Goal: Task Accomplishment & Management: Complete application form

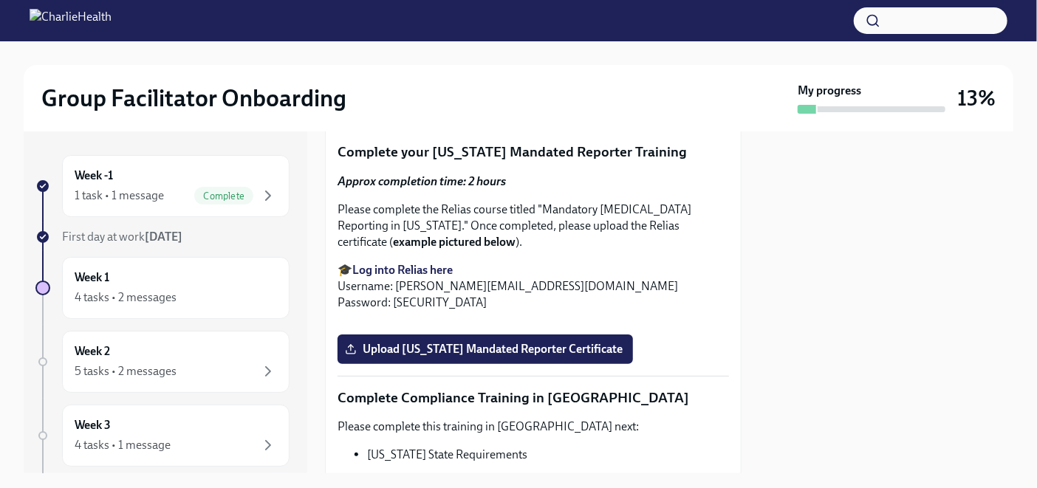
scroll to position [2644, 0]
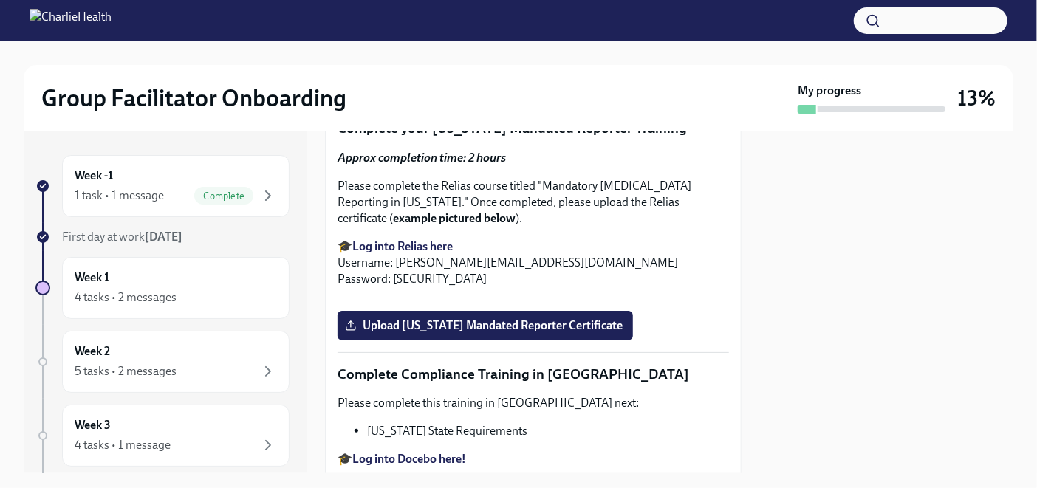
click at [434, 87] on span "Upload [US_STATE] Telehealth Certificate" at bounding box center [461, 79] width 227 height 15
click at [0, 0] on input "Upload [US_STATE] Telehealth Certificate" at bounding box center [0, 0] width 0 height 0
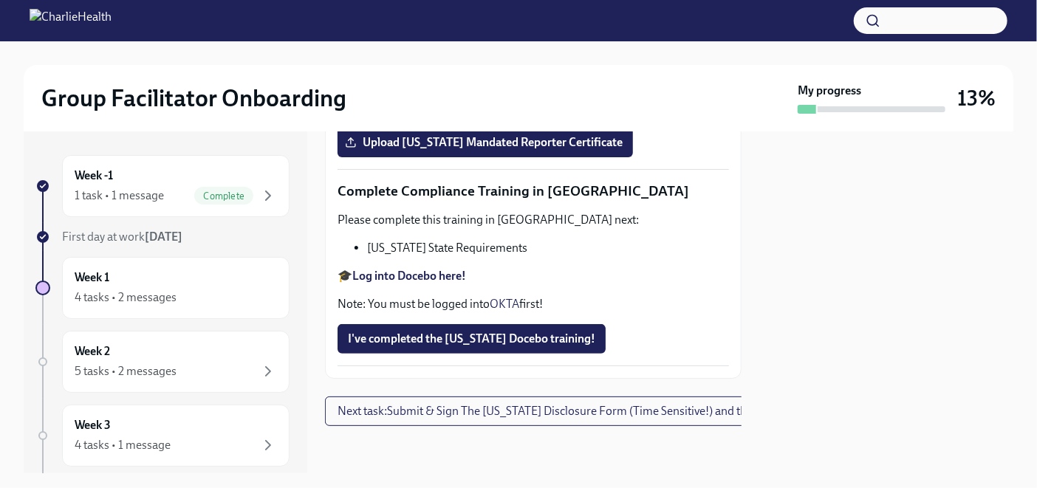
scroll to position [3368, 0]
click at [634, 404] on span "Next task : Submit & Sign The [US_STATE] Disclosure Form (Time Sensitive!) and …" at bounding box center [624, 411] width 574 height 15
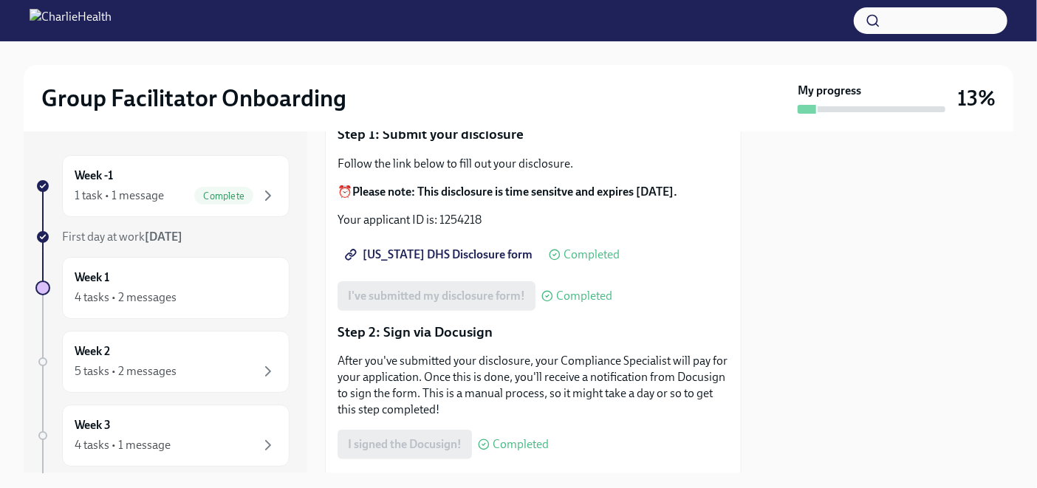
scroll to position [181, 0]
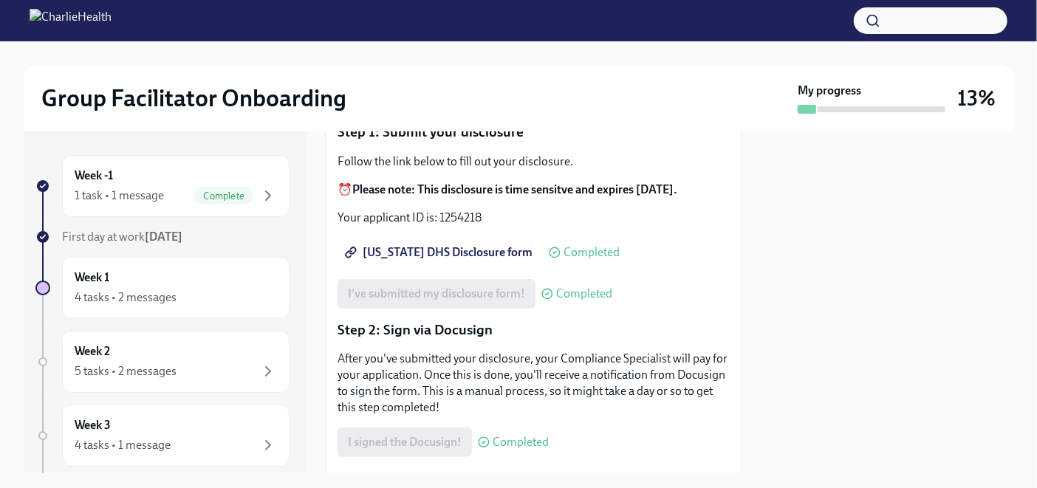
click at [434, 250] on span "[US_STATE] DHS Disclosure form" at bounding box center [440, 252] width 185 height 15
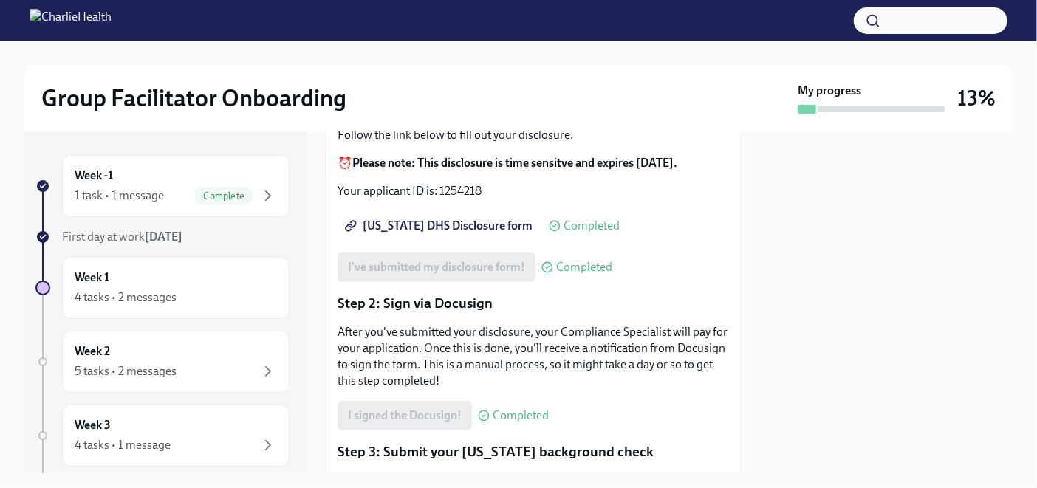
scroll to position [204, 0]
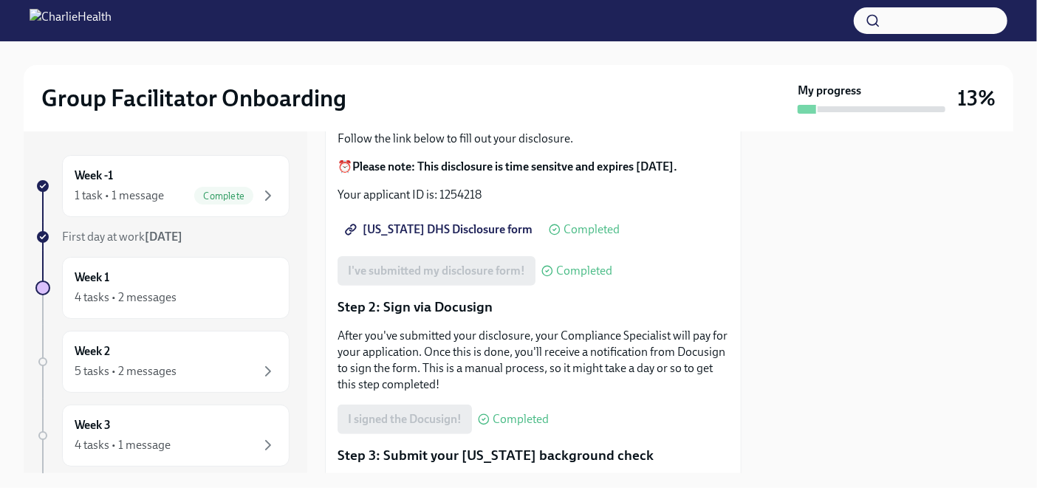
click at [405, 418] on div "I signed the Docusign! Completed" at bounding box center [442, 420] width 211 height 30
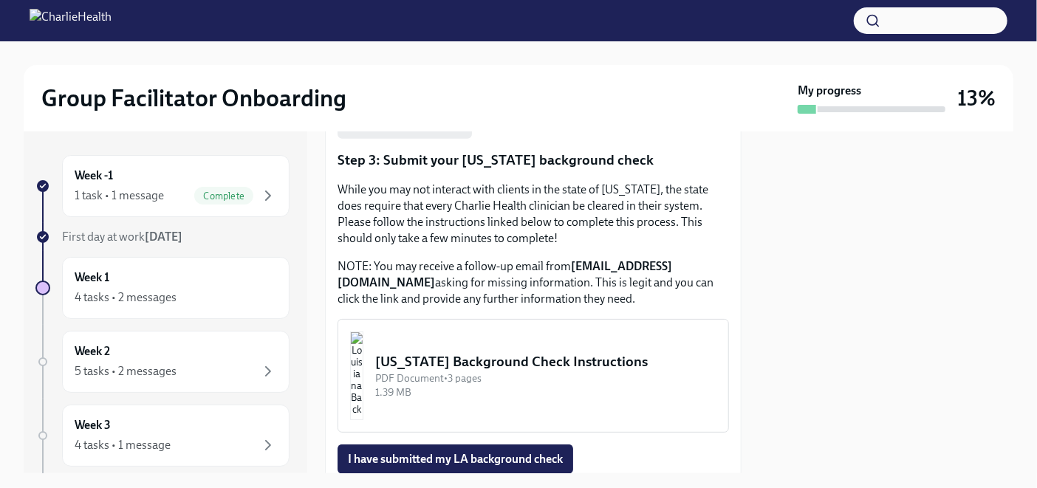
scroll to position [509, 0]
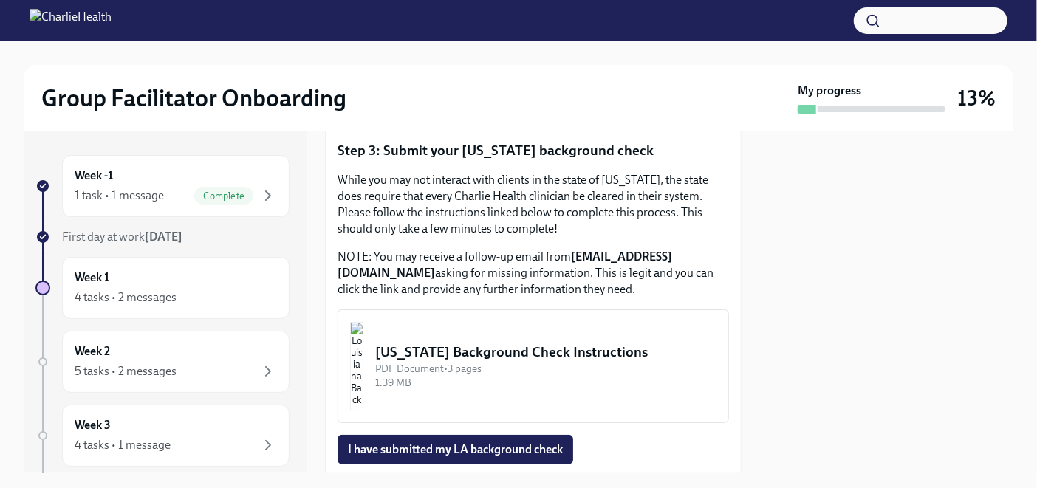
click at [604, 361] on div "[US_STATE] Background Check Instructions" at bounding box center [545, 352] width 341 height 19
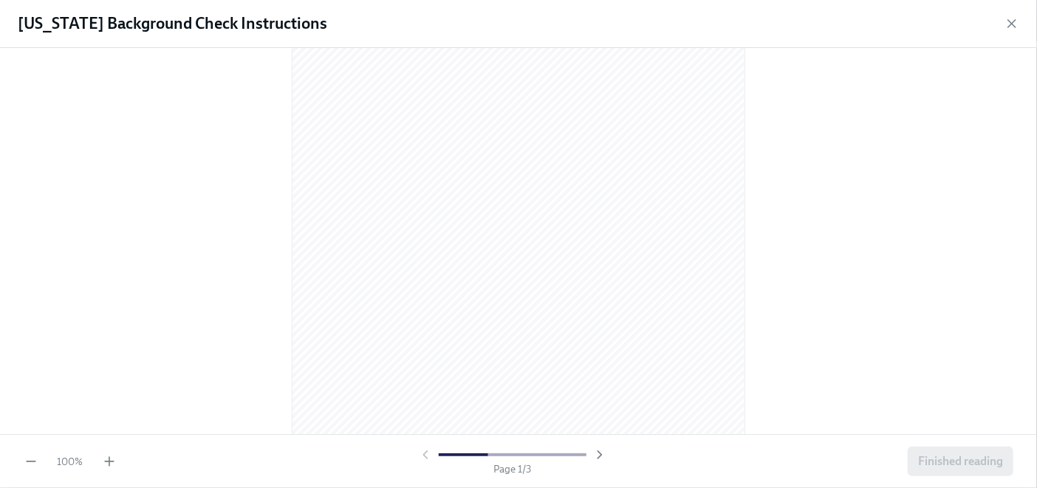
scroll to position [62, 0]
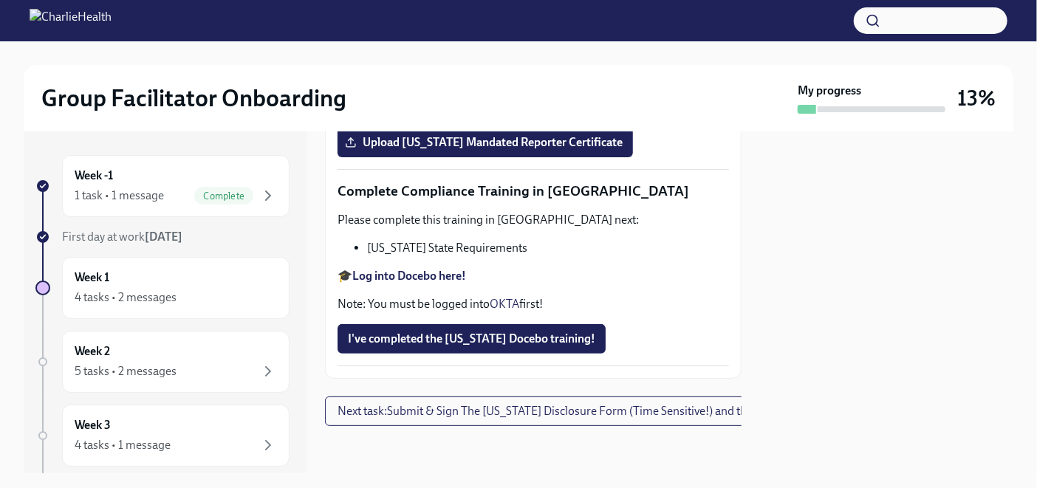
scroll to position [3322, 0]
click at [436, 283] on strong "Log into Docebo here!" at bounding box center [409, 276] width 114 height 14
click at [566, 346] on span "I've completed the [US_STATE] Docebo training!" at bounding box center [471, 339] width 247 height 15
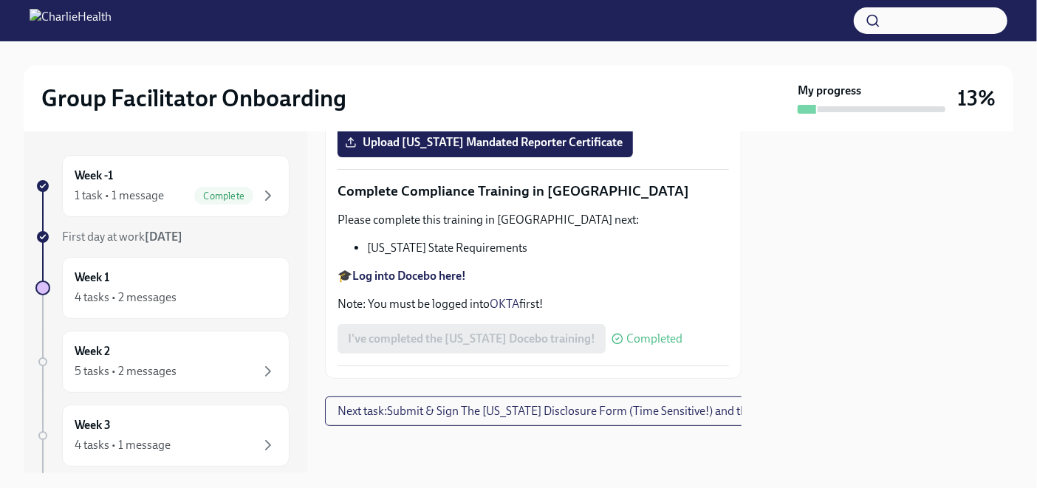
scroll to position [3368, 0]
click at [663, 404] on span "Next task : Submit & Sign The [US_STATE] Disclosure Form (Time Sensitive!) and …" at bounding box center [624, 411] width 574 height 15
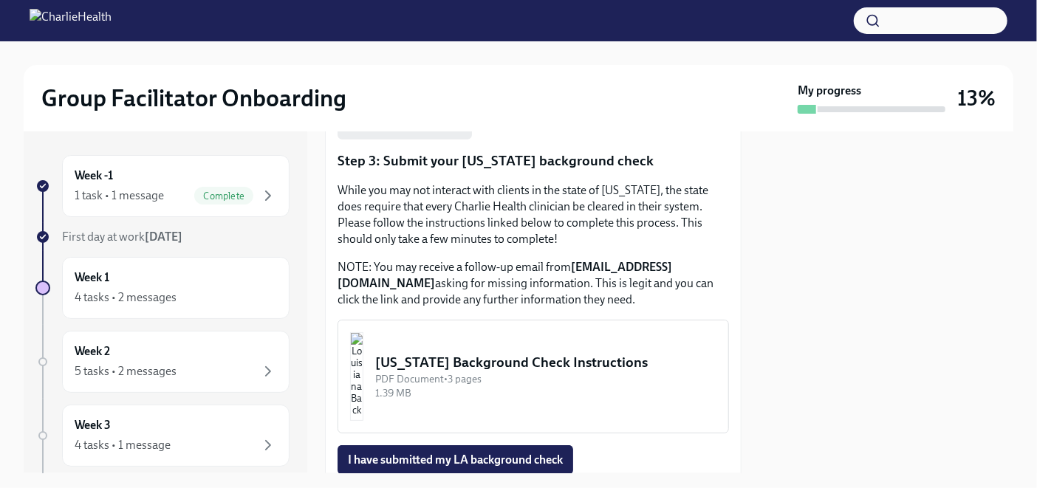
scroll to position [496, 0]
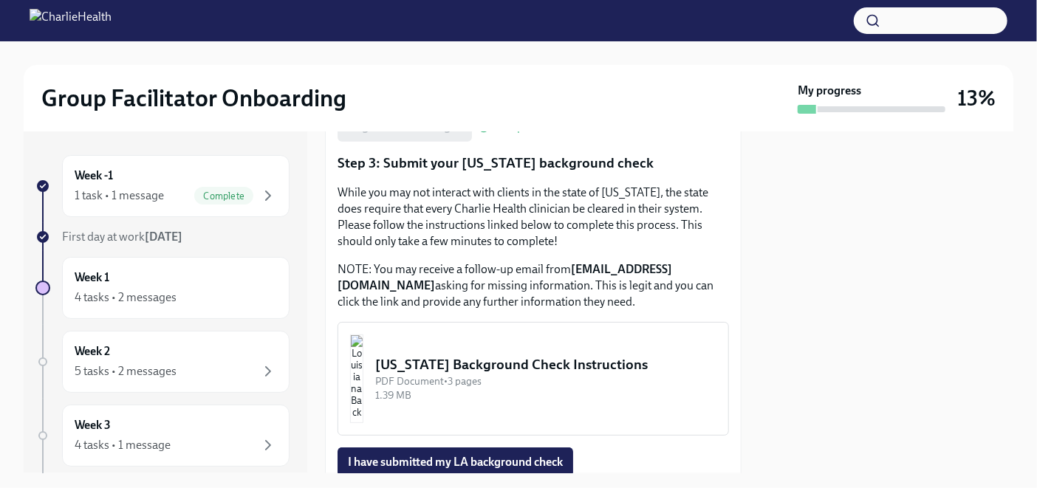
click at [624, 374] on div "[US_STATE] Background Check Instructions" at bounding box center [545, 364] width 341 height 19
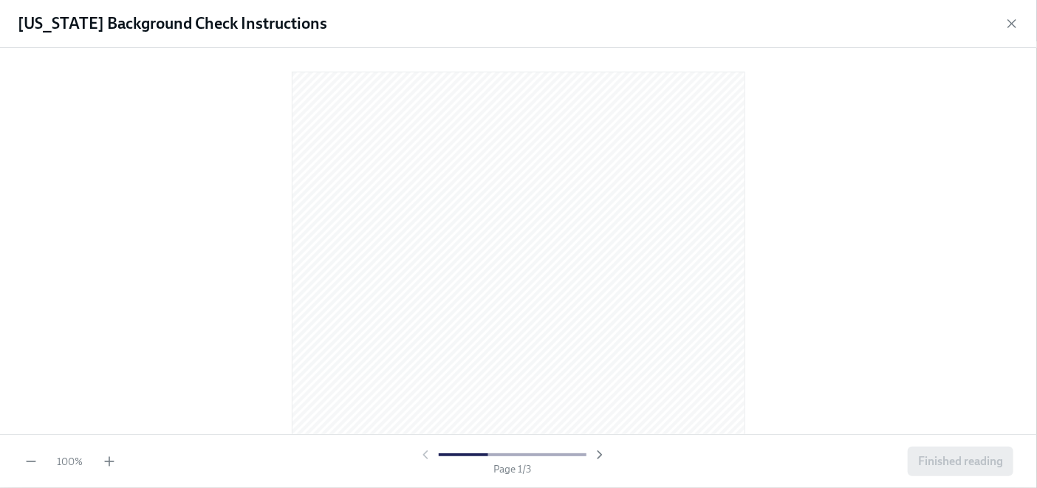
click at [763, 231] on div at bounding box center [518, 238] width 989 height 357
click at [126, 188] on div at bounding box center [518, 241] width 1037 height 386
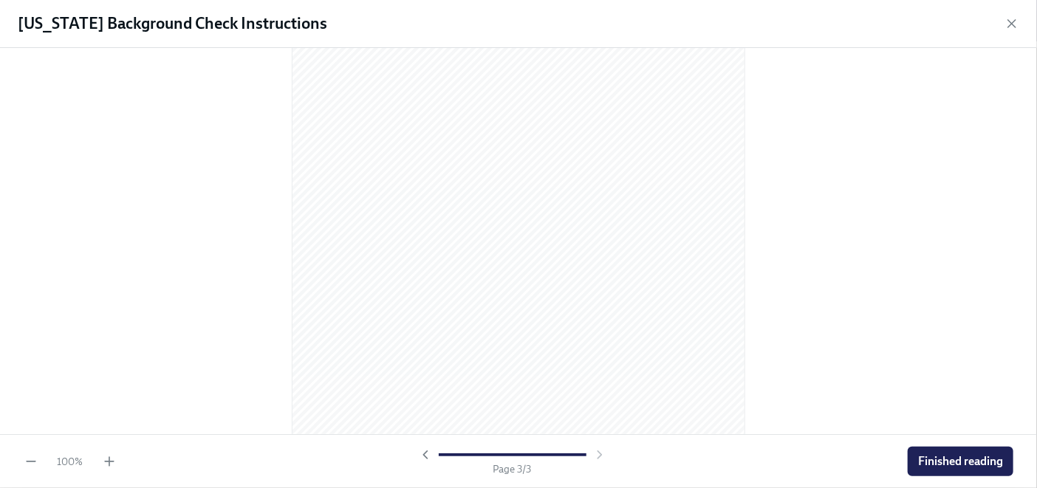
scroll to position [1419, 0]
click at [987, 456] on span "Finished reading" at bounding box center [960, 461] width 85 height 15
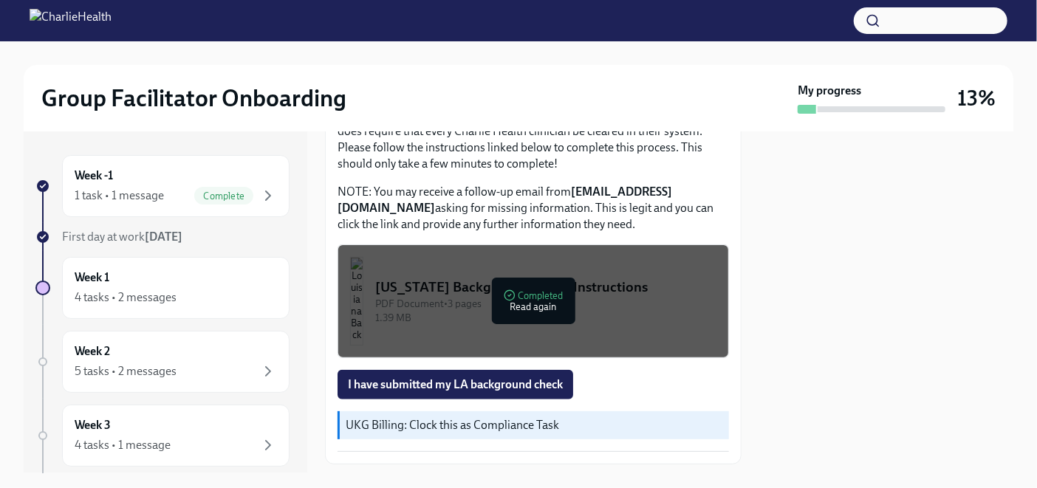
scroll to position [628, 0]
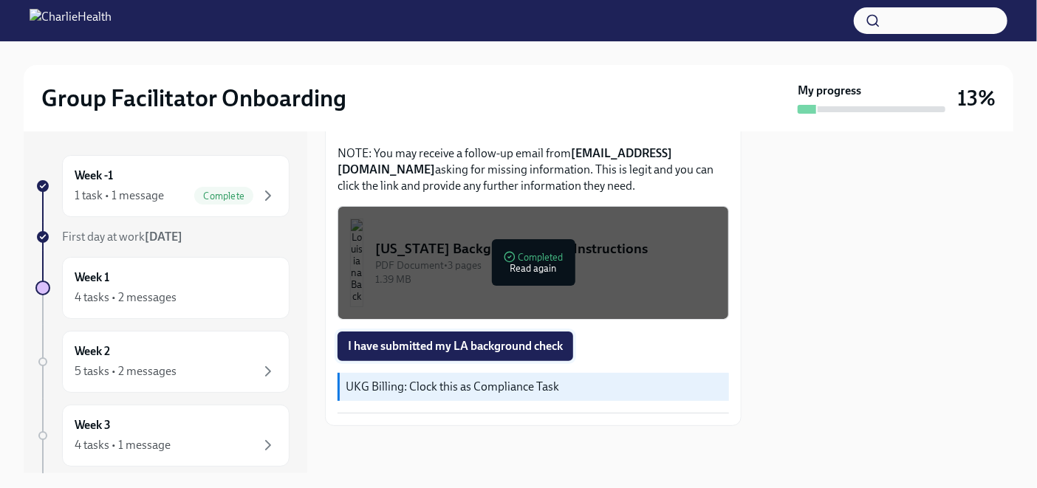
click at [503, 346] on span "I have submitted my LA background check" at bounding box center [455, 346] width 215 height 15
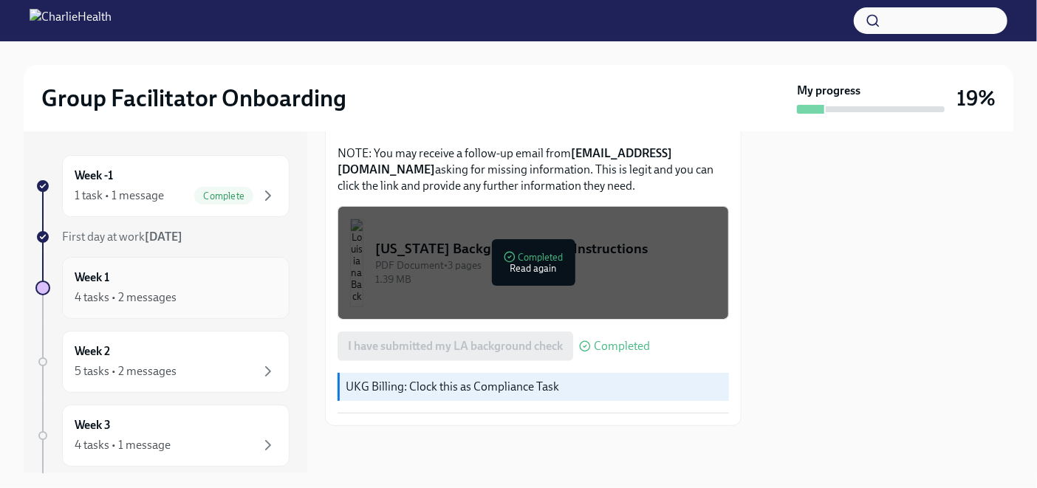
click at [151, 283] on div "Week 1 4 tasks • 2 messages" at bounding box center [176, 288] width 202 height 37
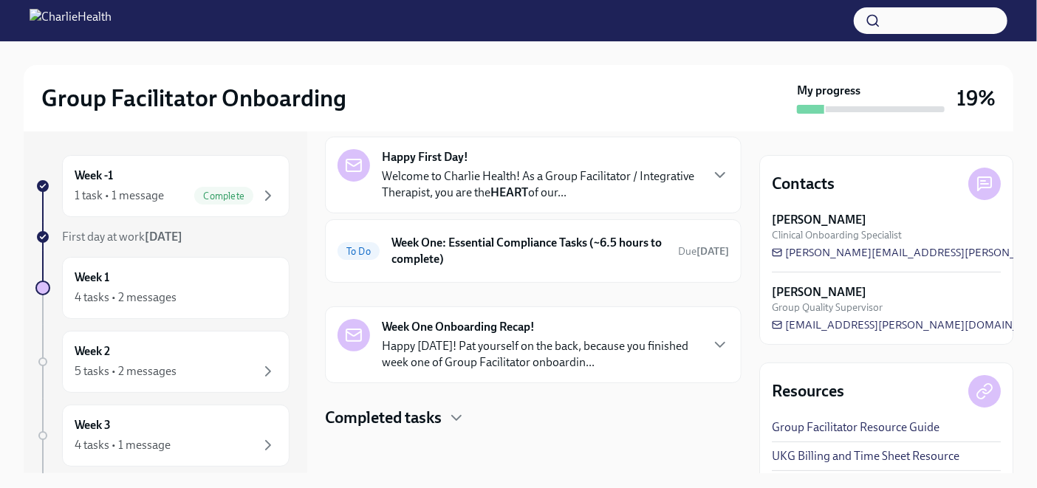
scroll to position [64, 0]
click at [453, 414] on icon "button" at bounding box center [456, 416] width 9 height 4
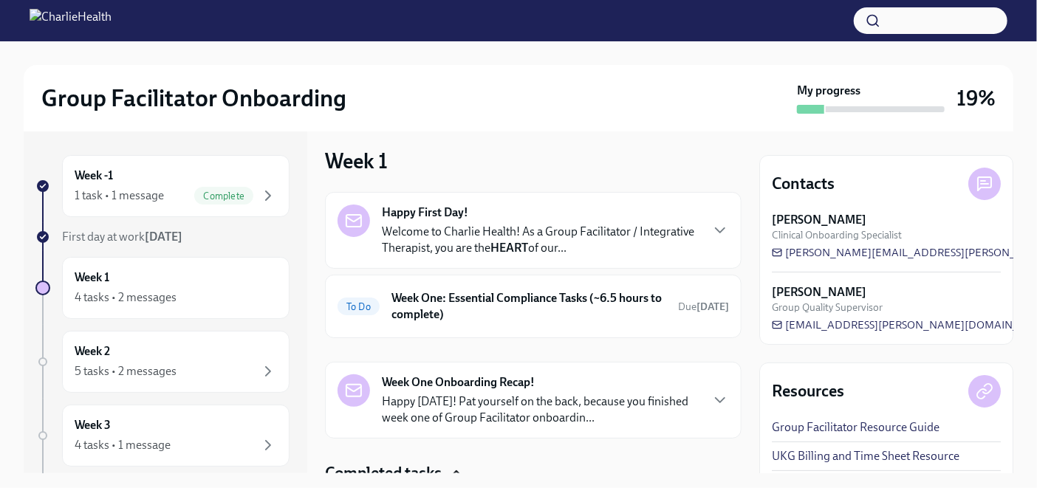
scroll to position [0, 0]
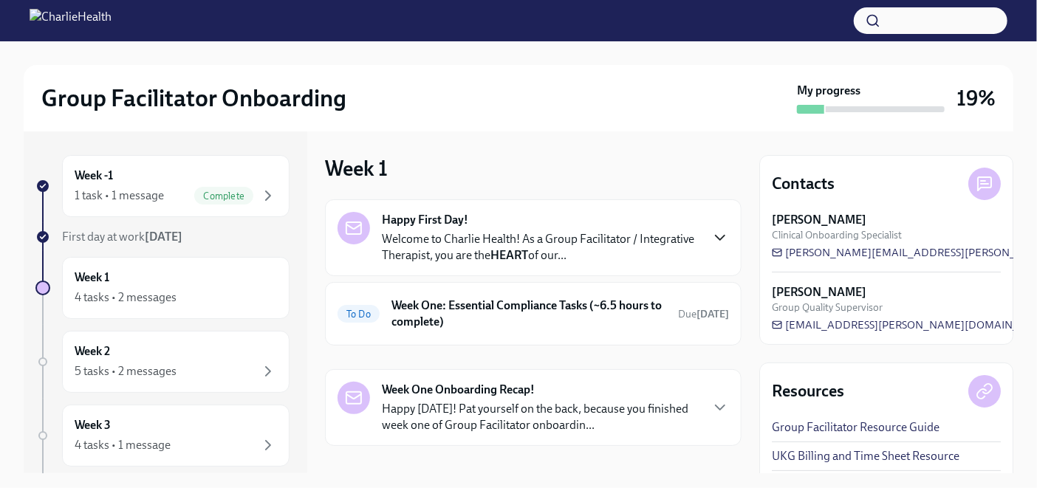
click at [711, 233] on icon "button" at bounding box center [720, 238] width 18 height 18
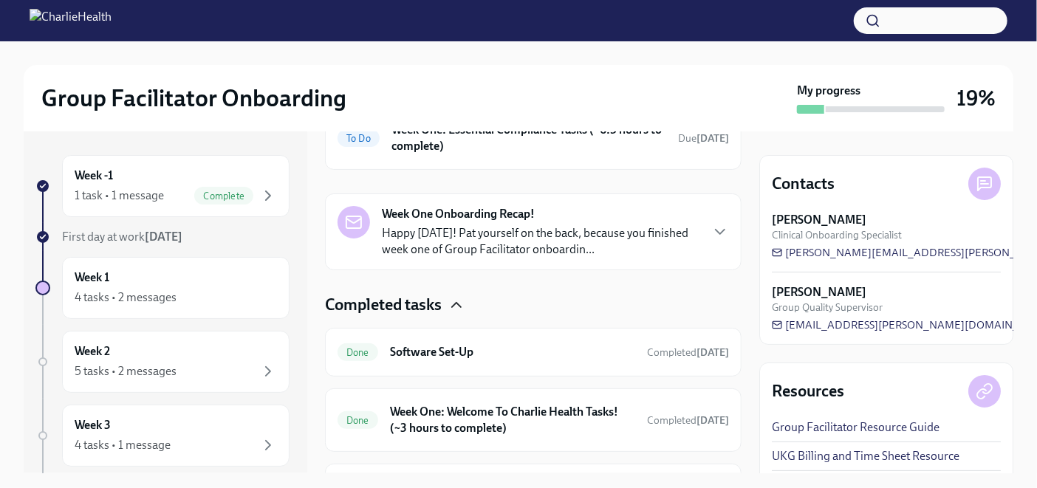
scroll to position [727, 0]
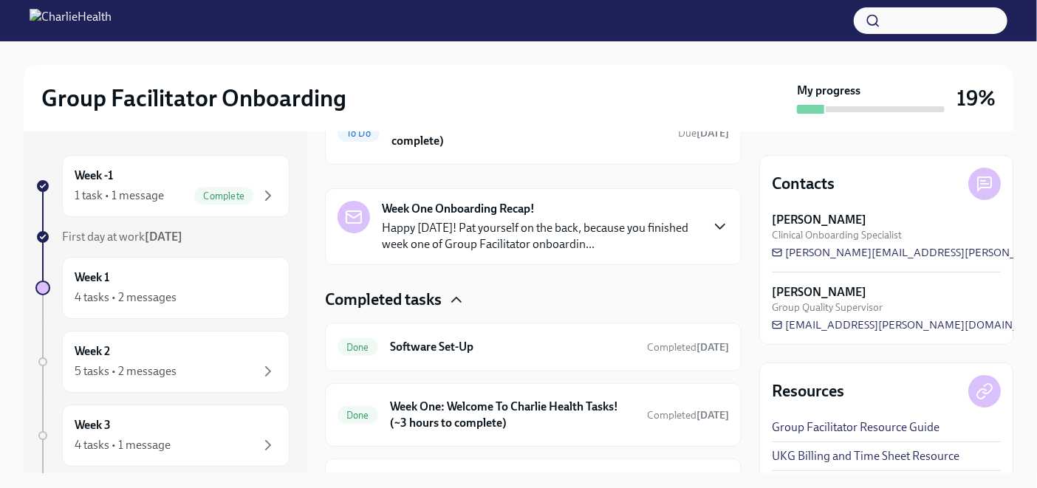
click at [712, 236] on icon "button" at bounding box center [720, 227] width 18 height 18
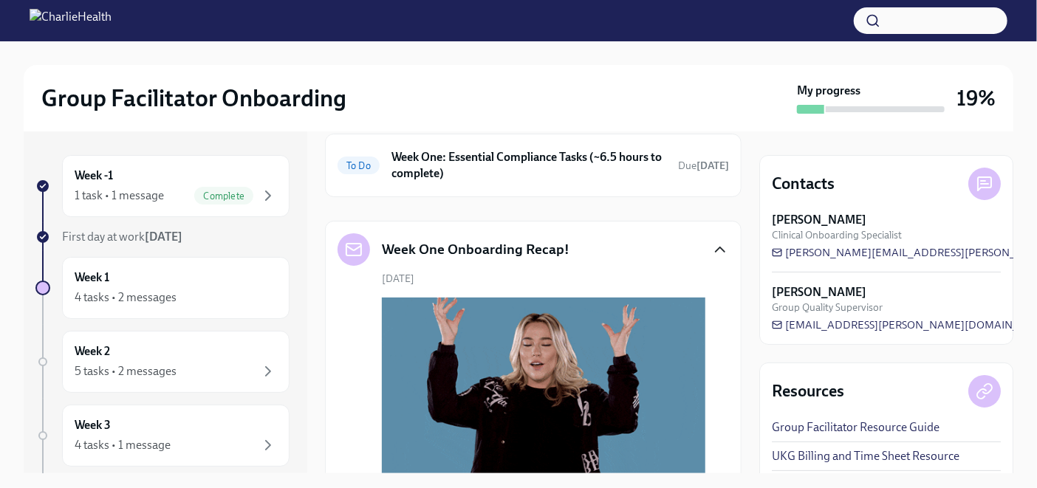
scroll to position [682, 0]
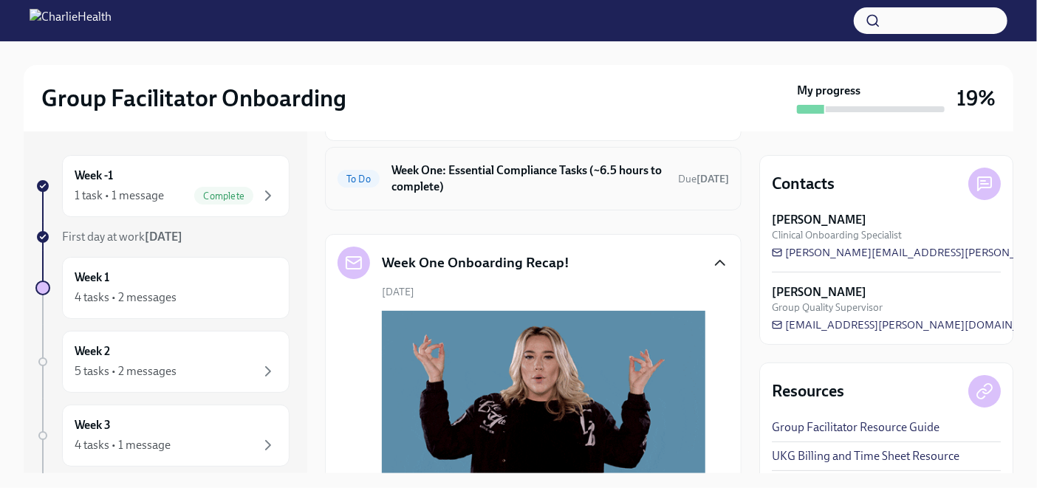
click at [566, 195] on h6 "Week One: Essential Compliance Tasks (~6.5 hours to complete)" at bounding box center [528, 178] width 275 height 32
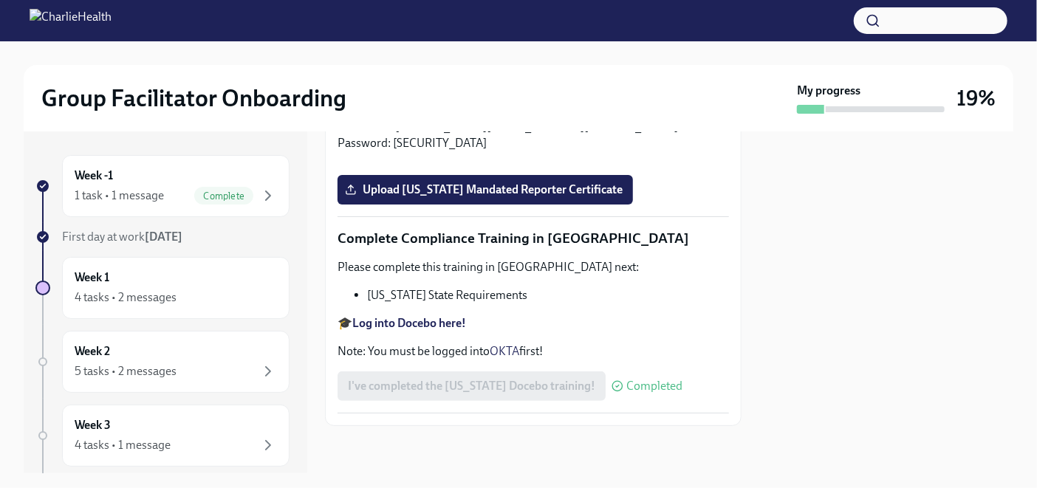
scroll to position [2886, 0]
click at [405, 117] on strong "Log into Relias here" at bounding box center [402, 110] width 100 height 14
drag, startPoint x: 557, startPoint y: 269, endPoint x: 395, endPoint y: 272, distance: 161.8
click at [395, 151] on p "🎓 Log into Relias here Username: [PERSON_NAME][EMAIL_ADDRESS][DOMAIN_NAME] Pass…" at bounding box center [532, 127] width 391 height 49
copy p "[PERSON_NAME][EMAIL_ADDRESS][DOMAIN_NAME]"
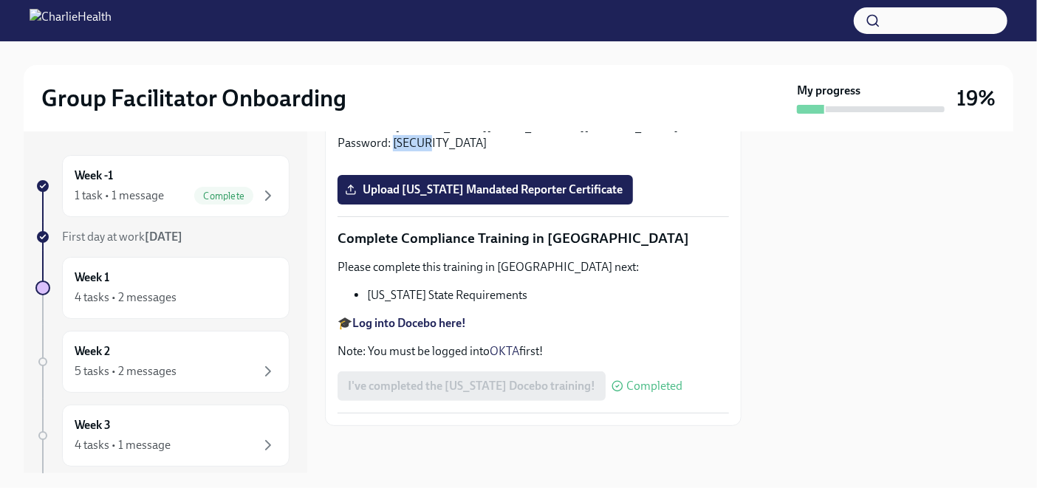
drag, startPoint x: 426, startPoint y: 289, endPoint x: 390, endPoint y: 292, distance: 36.3
click at [390, 151] on p "🎓 Log into Relias here Username: [PERSON_NAME][EMAIL_ADDRESS][DOMAIN_NAME] Pass…" at bounding box center [532, 127] width 391 height 49
copy p "ch1234"
